Goal: Navigation & Orientation: Go to known website

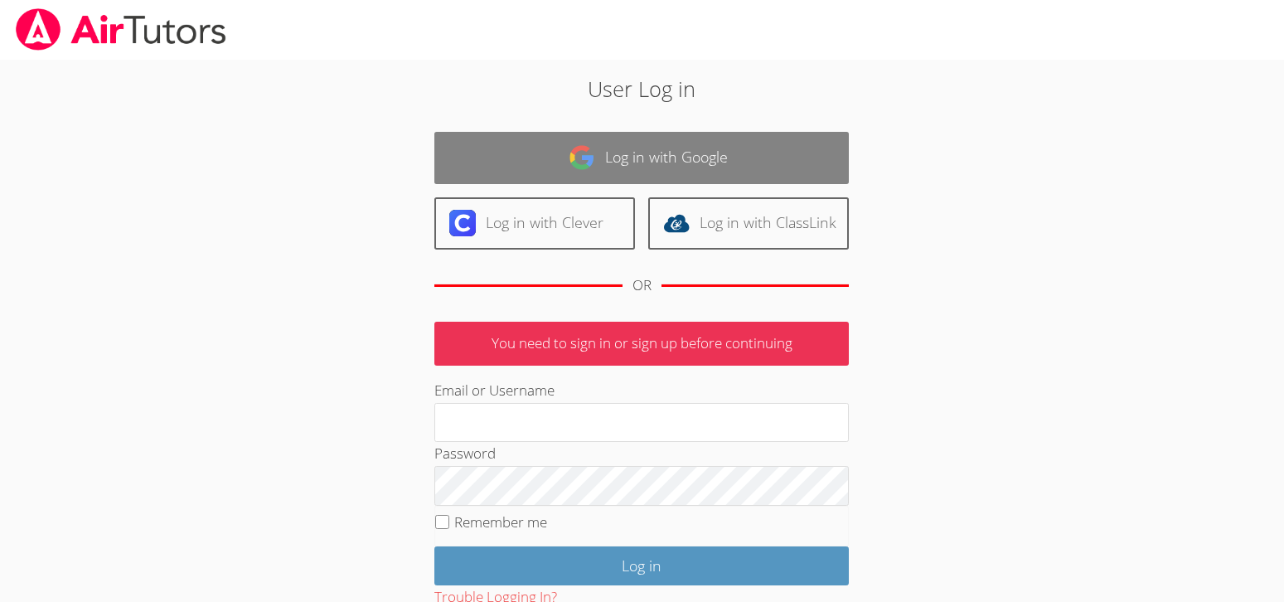
click at [717, 160] on link "Log in with Google" at bounding box center [641, 158] width 414 height 52
